Goal: Contribute content: Add original content to the website for others to see

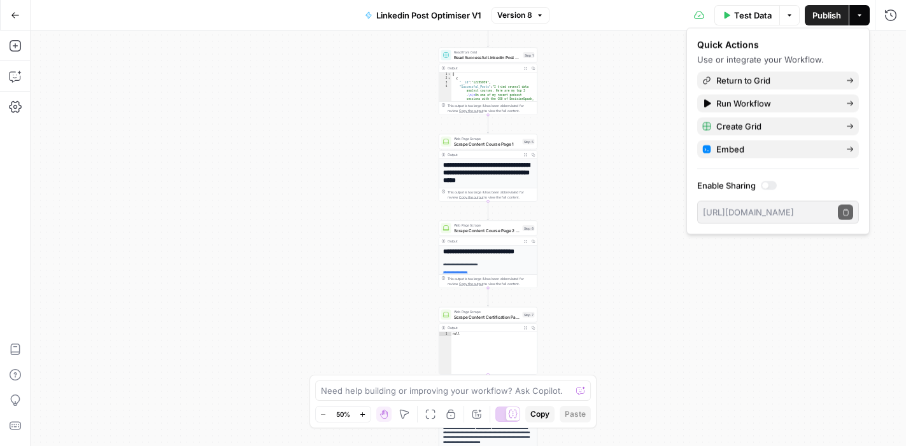
click at [16, 19] on icon "button" at bounding box center [15, 15] width 9 height 9
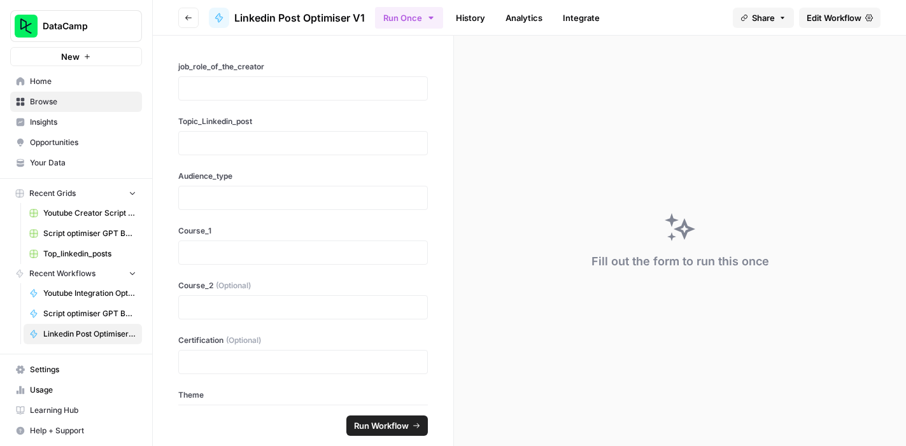
click at [74, 77] on span "Home" at bounding box center [83, 81] width 106 height 11
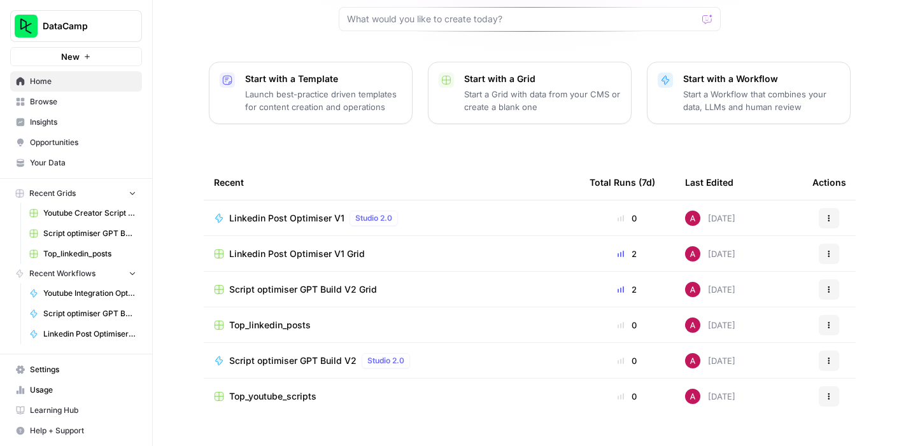
scroll to position [139, 0]
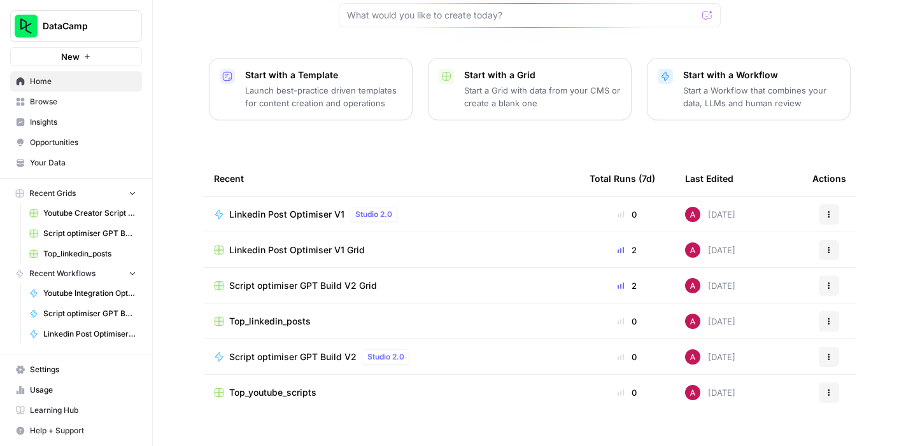
click at [75, 103] on span "Browse" at bounding box center [83, 101] width 106 height 11
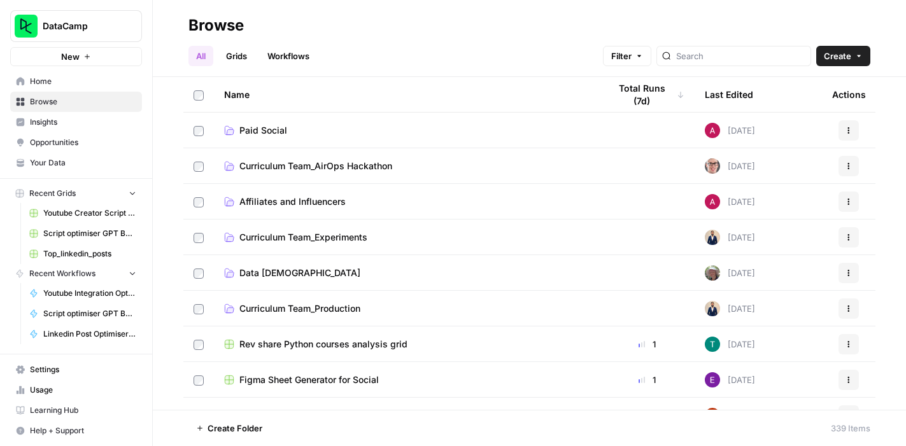
click at [321, 196] on span "Affiliates and Influencers" at bounding box center [292, 201] width 106 height 13
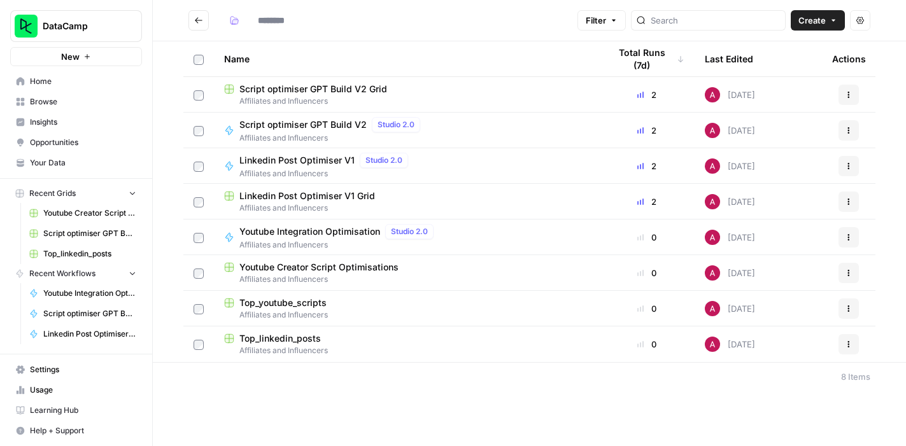
click at [313, 90] on span "Script optimiser GPT Build V2 Grid" at bounding box center [313, 89] width 148 height 13
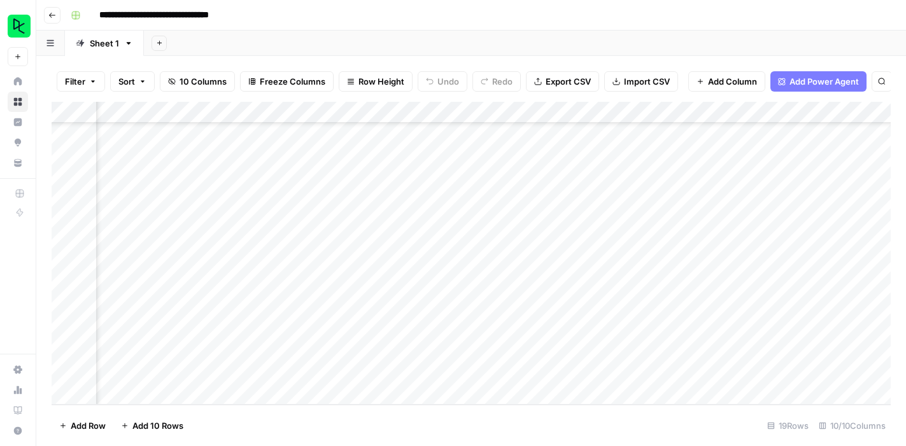
scroll to position [150, 423]
click at [747, 330] on div "Add Column" at bounding box center [471, 253] width 839 height 303
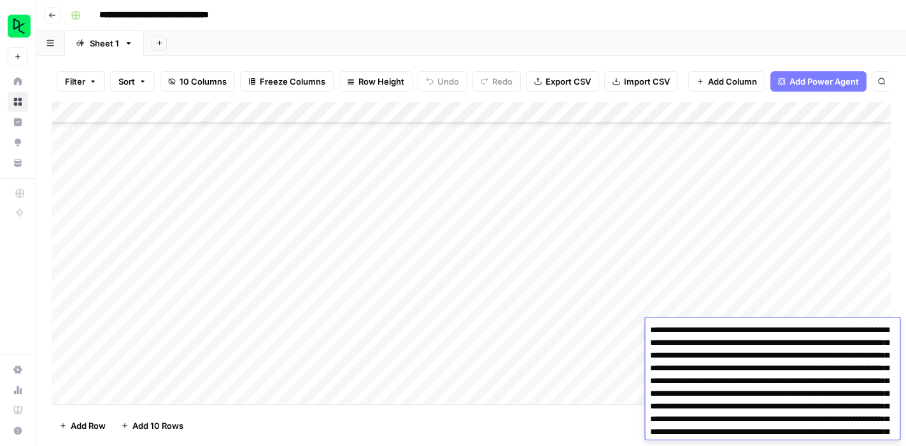
scroll to position [150, 0]
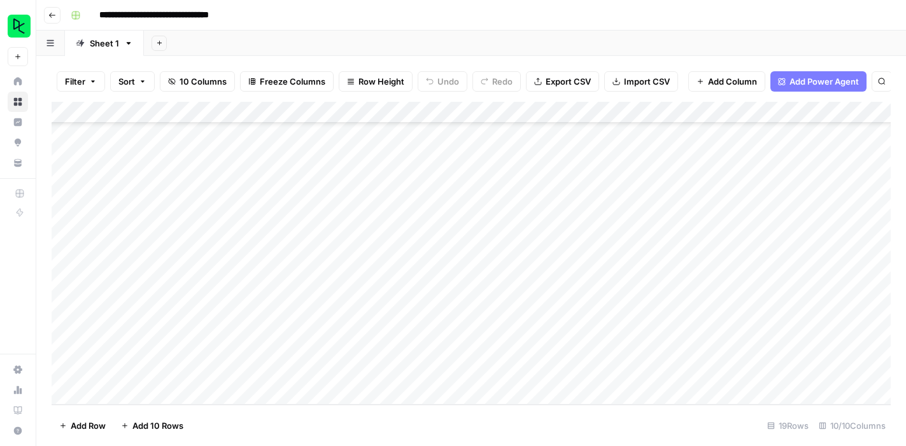
click at [162, 342] on div "Add Column" at bounding box center [471, 253] width 839 height 303
click at [151, 351] on div "Add Column" at bounding box center [471, 253] width 839 height 303
click at [151, 351] on textarea at bounding box center [197, 352] width 204 height 18
type textarea "**********"
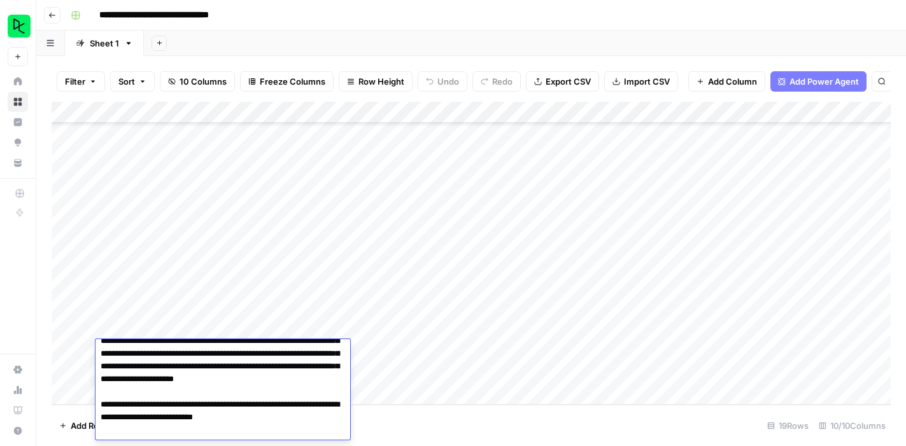
scroll to position [0, 0]
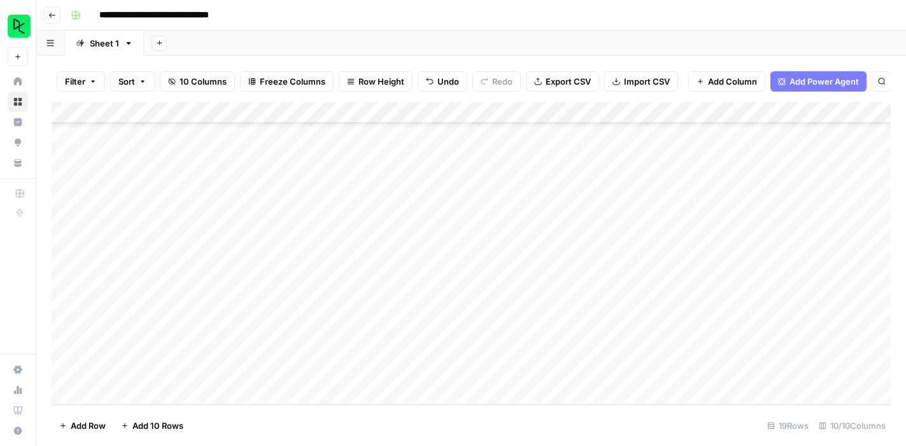
click at [428, 415] on footer "Add Row Add 10 Rows 19 Rows 10/10 Columns" at bounding box center [471, 425] width 839 height 41
click at [267, 351] on div "Add Column" at bounding box center [471, 253] width 839 height 303
type textarea "*"
type textarea "**********"
click at [357, 344] on div "Add Column" at bounding box center [471, 253] width 839 height 303
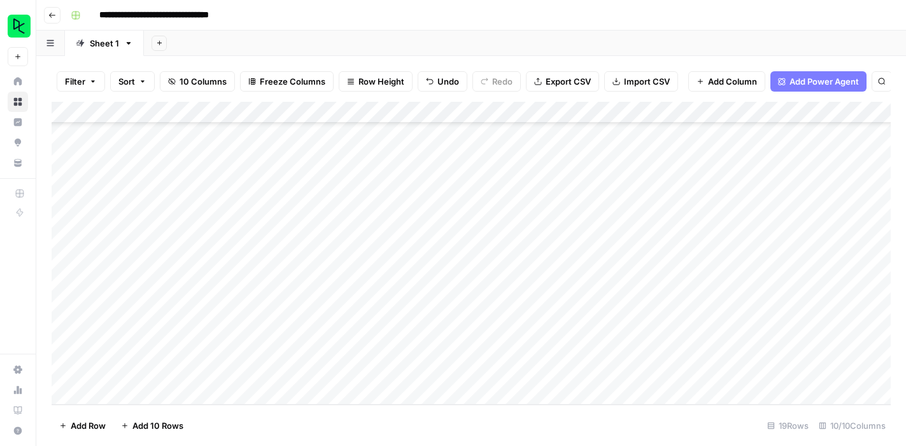
click at [360, 350] on div "Add Column" at bounding box center [471, 253] width 839 height 303
click at [360, 350] on textarea at bounding box center [427, 352] width 204 height 18
type textarea "**********"
click at [434, 423] on footer "Add Row Add 10 Rows 19 Rows 10/10 Columns" at bounding box center [471, 425] width 839 height 41
click at [488, 351] on div "Add Column" at bounding box center [471, 253] width 839 height 303
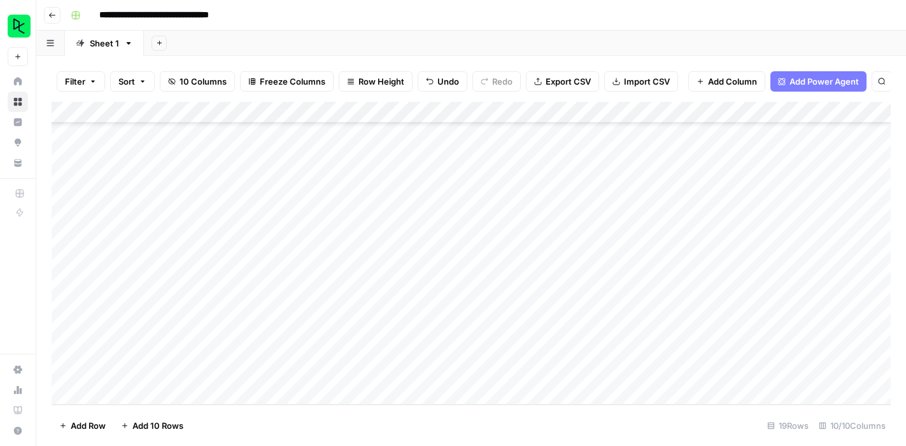
click at [490, 308] on div "Add Column" at bounding box center [471, 253] width 839 height 303
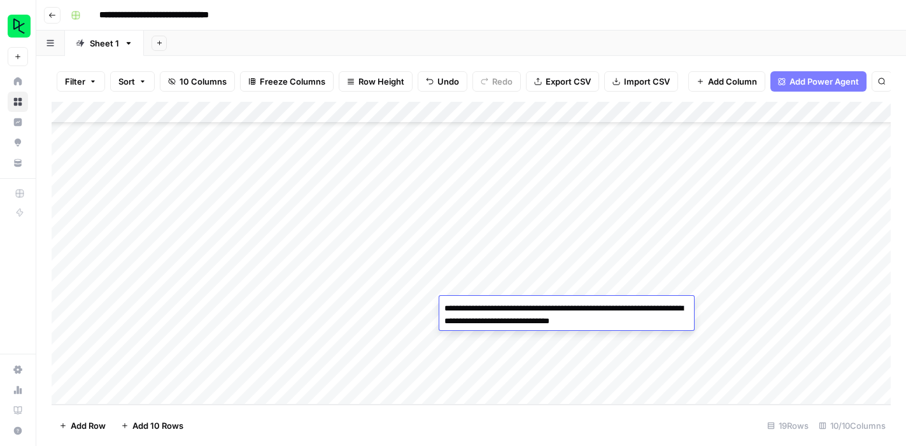
drag, startPoint x: 446, startPoint y: 309, endPoint x: 676, endPoint y: 324, distance: 230.3
click at [676, 324] on textarea "**********" at bounding box center [566, 315] width 255 height 31
click at [461, 346] on div "Add Column" at bounding box center [471, 253] width 839 height 303
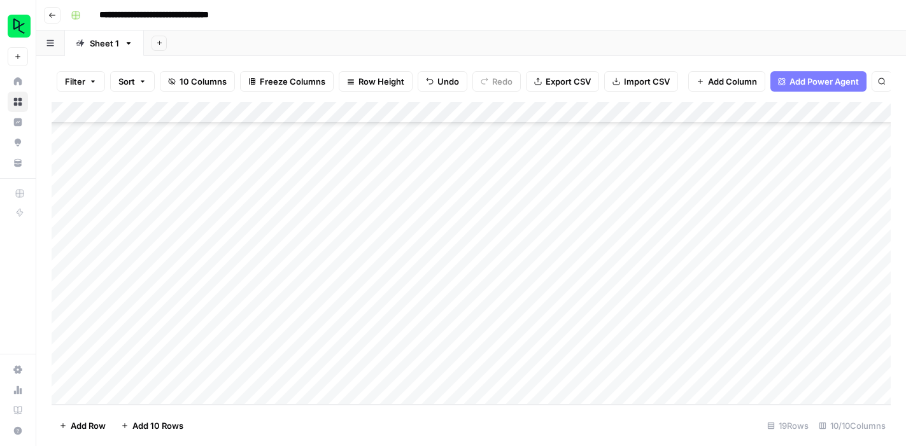
click at [461, 346] on div "Add Column" at bounding box center [471, 253] width 839 height 303
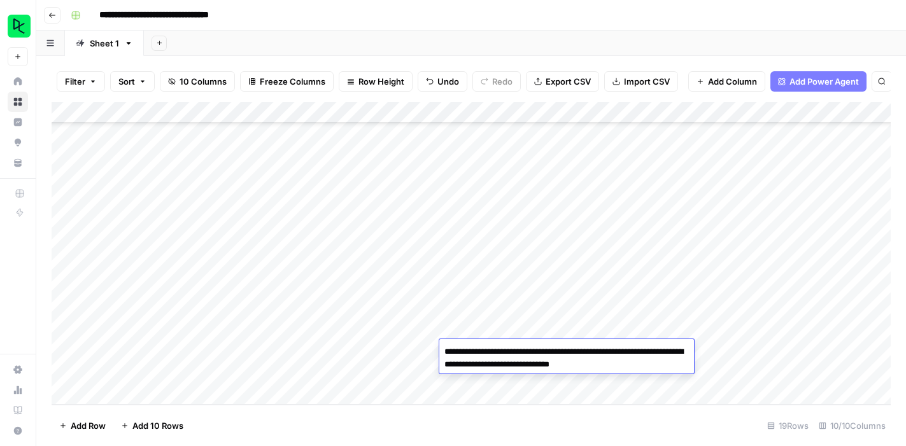
click at [494, 353] on textarea "**********" at bounding box center [566, 358] width 255 height 31
type textarea "**********"
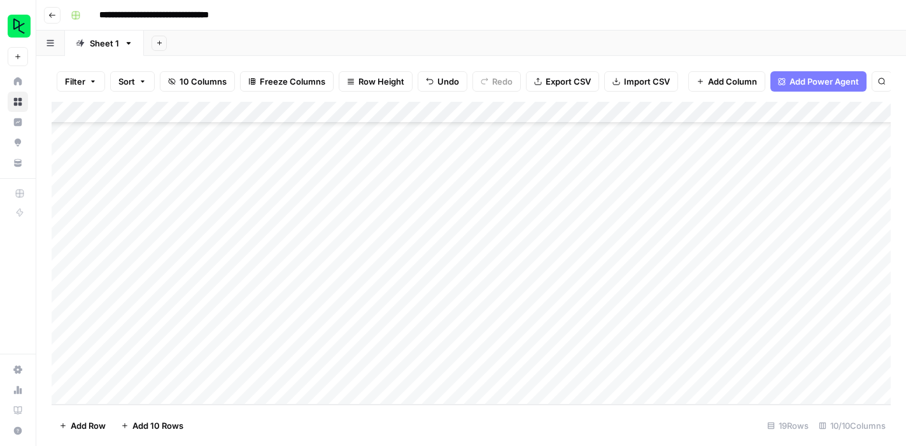
click at [464, 424] on footer "Add Row Add 10 Rows 19 Rows 10/10 Columns" at bounding box center [471, 425] width 839 height 41
click at [576, 347] on div "Add Column" at bounding box center [471, 253] width 839 height 303
type textarea "**********"
click at [698, 347] on div "Add Column" at bounding box center [471, 253] width 839 height 303
click at [707, 353] on div "Add Column" at bounding box center [471, 253] width 839 height 303
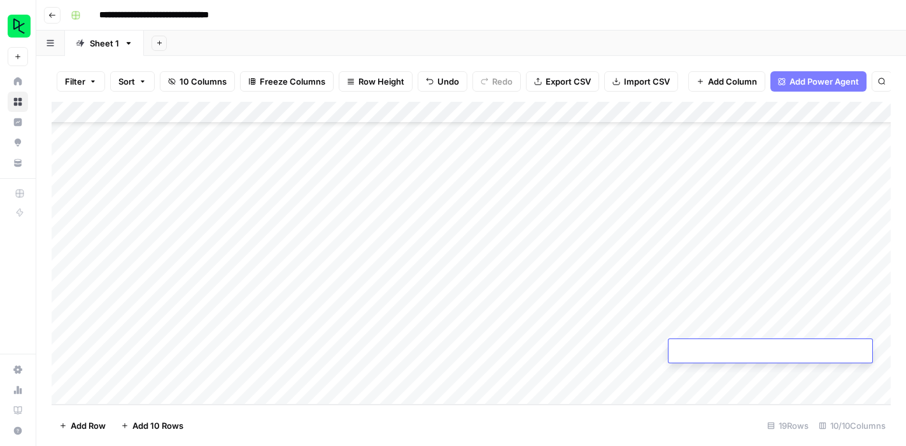
click at [707, 353] on textarea at bounding box center [770, 352] width 204 height 18
type textarea "**********"
click at [628, 420] on footer "Add Row Add 10 Rows 19 Rows 10/10 Columns" at bounding box center [471, 425] width 839 height 41
click at [714, 351] on div "Add Column" at bounding box center [471, 253] width 839 height 303
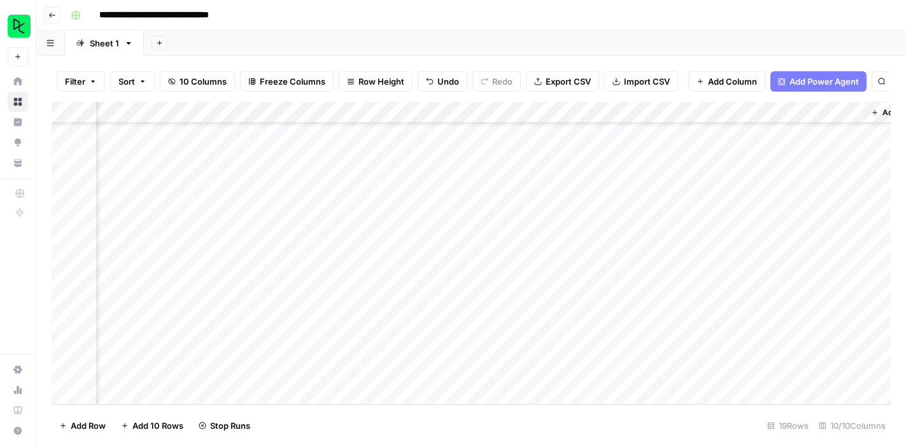
scroll to position [150, 423]
click at [748, 352] on div "Add Column" at bounding box center [471, 253] width 839 height 303
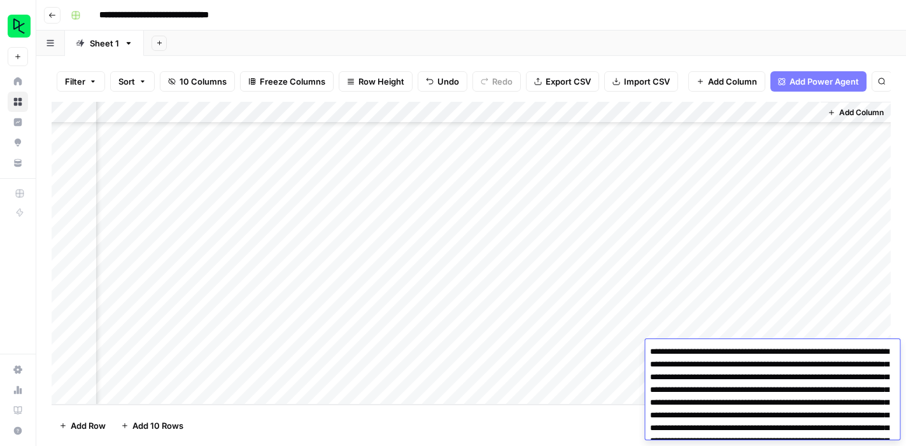
scroll to position [138, 0]
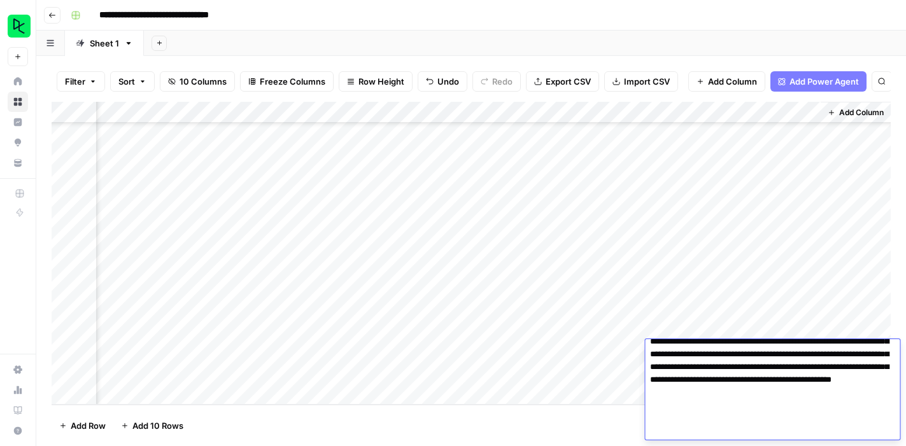
click at [719, 384] on textarea at bounding box center [772, 323] width 255 height 234
